Goal: Task Accomplishment & Management: Manage account settings

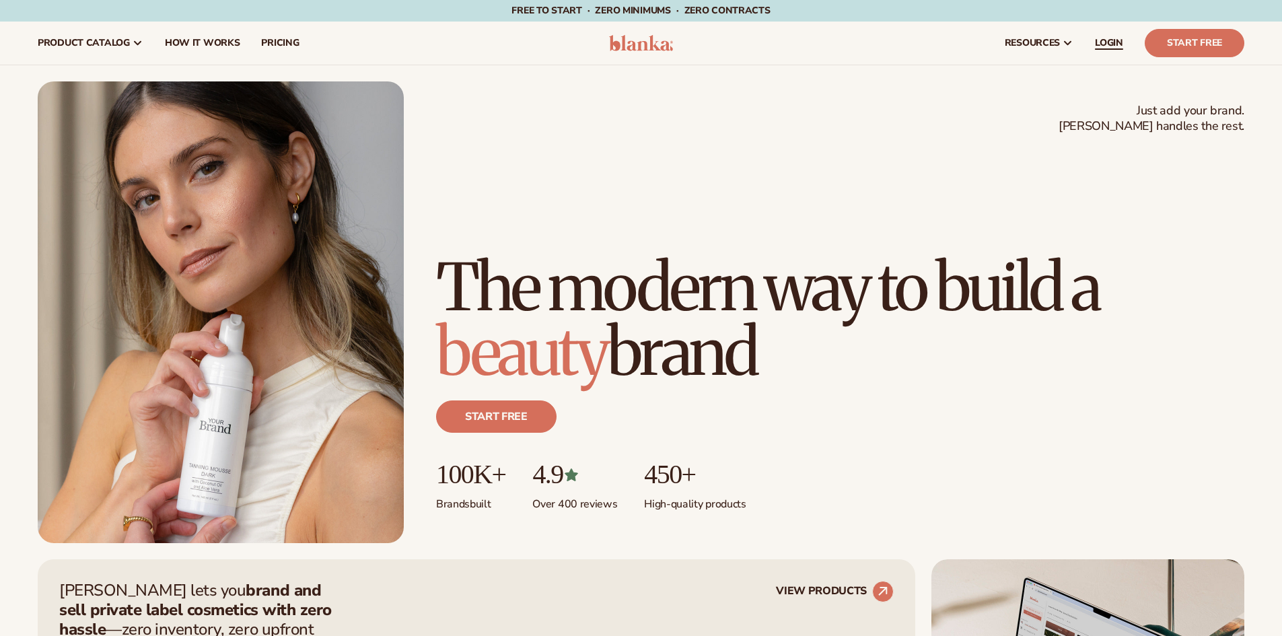
click at [1117, 49] on link "LOGIN" at bounding box center [1109, 43] width 50 height 43
click at [1111, 48] on span "LOGIN" at bounding box center [1109, 43] width 28 height 11
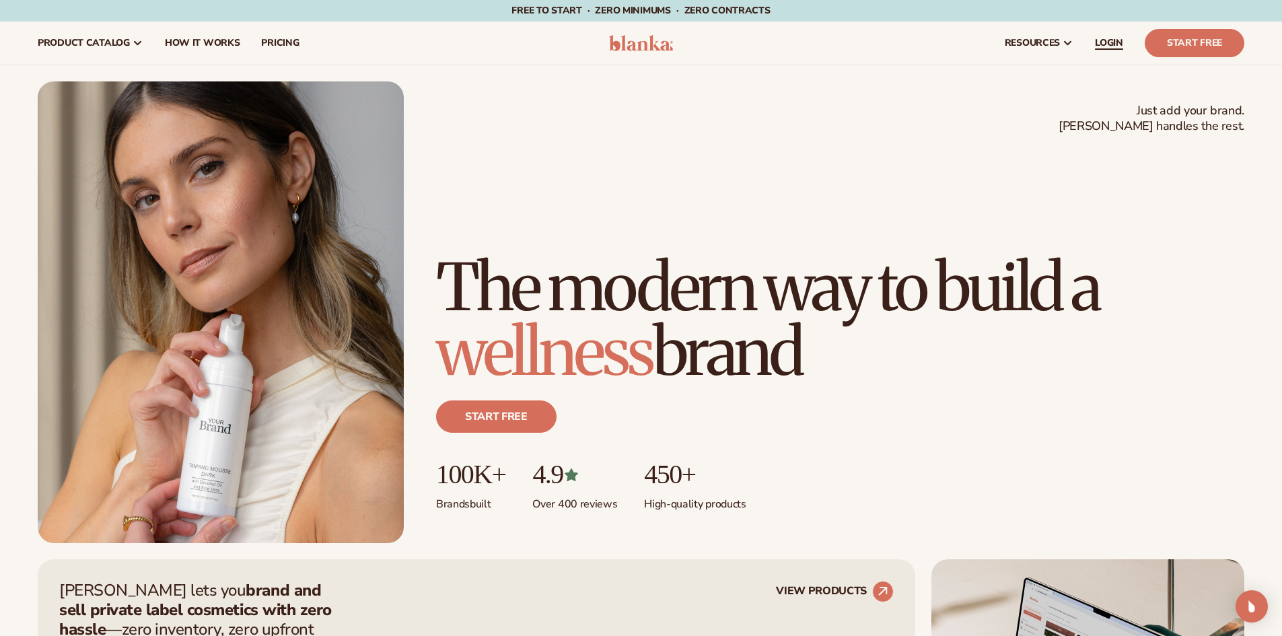
click at [1102, 42] on span "LOGIN" at bounding box center [1109, 43] width 28 height 11
click at [1093, 44] on link "LOGIN" at bounding box center [1109, 43] width 50 height 43
click at [1104, 44] on span "LOGIN" at bounding box center [1109, 43] width 28 height 11
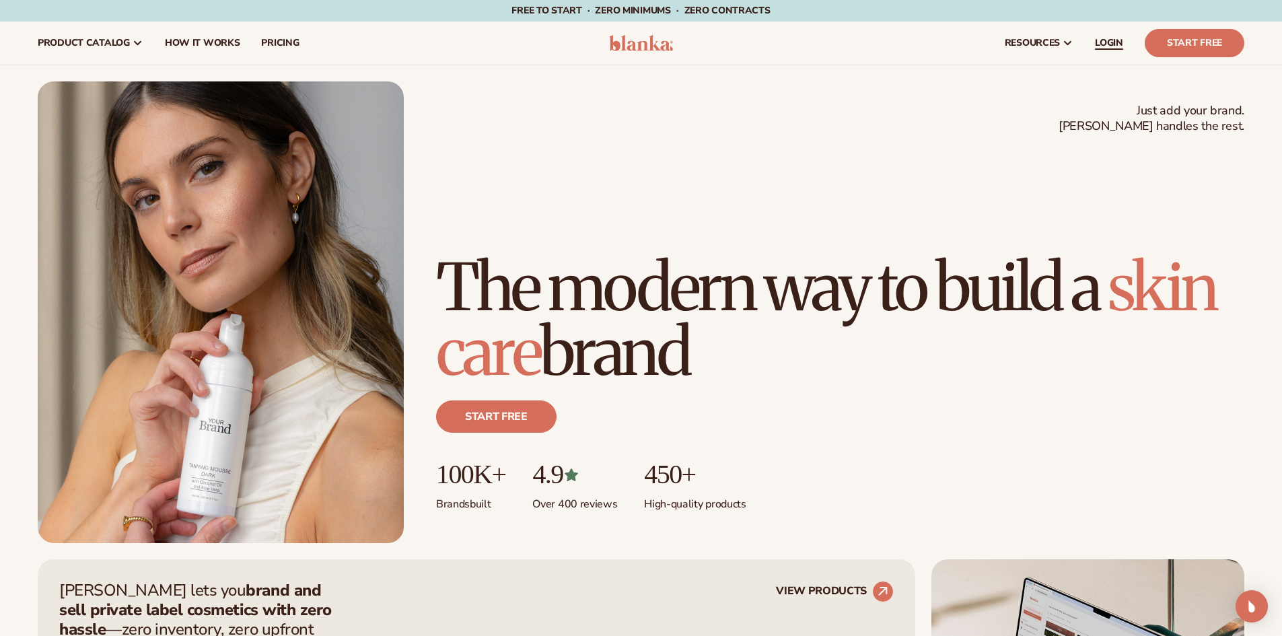
click at [1096, 40] on span "LOGIN" at bounding box center [1109, 43] width 28 height 11
